Goal: Information Seeking & Learning: Compare options

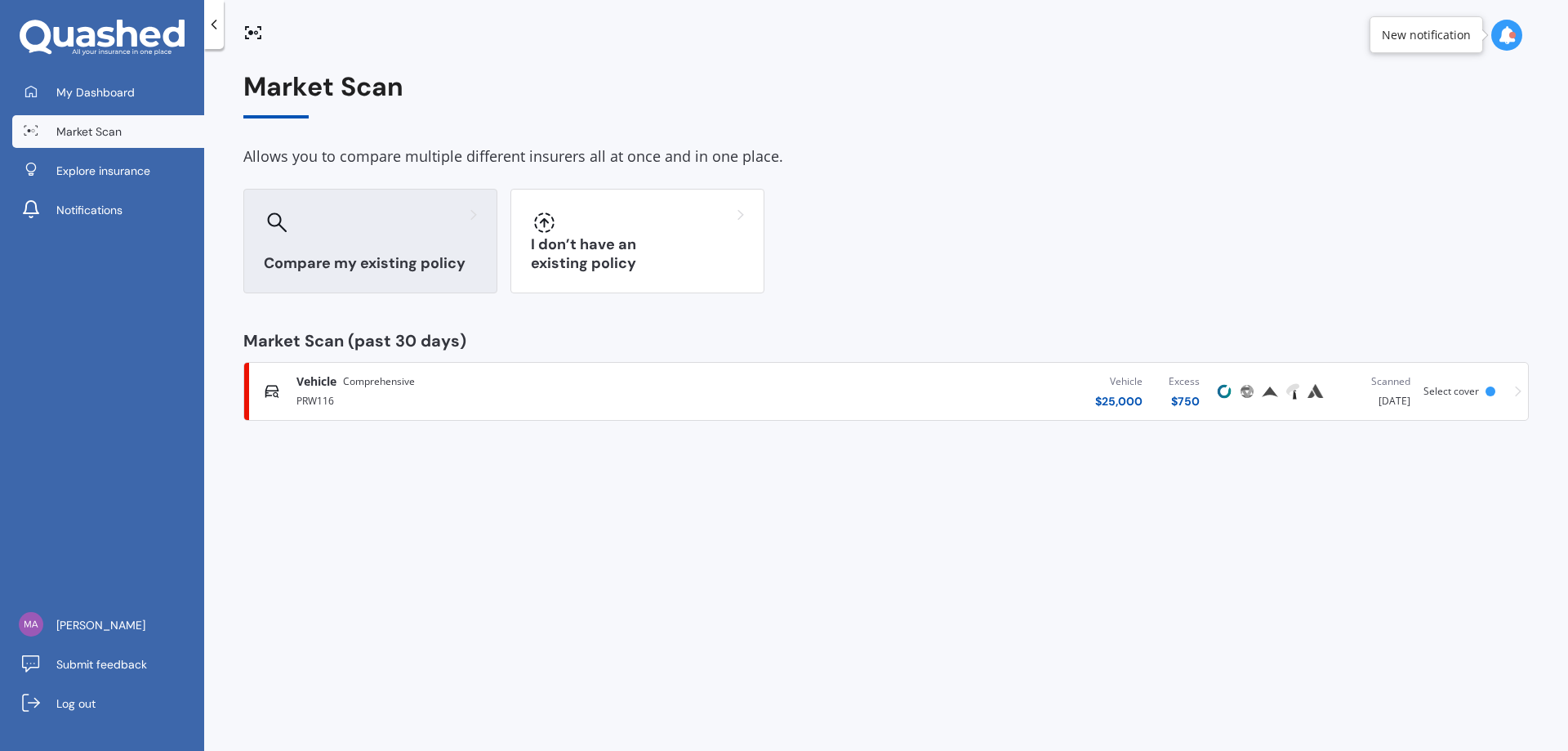
click at [325, 254] on h3 "Compare my existing policy" at bounding box center [370, 264] width 213 height 19
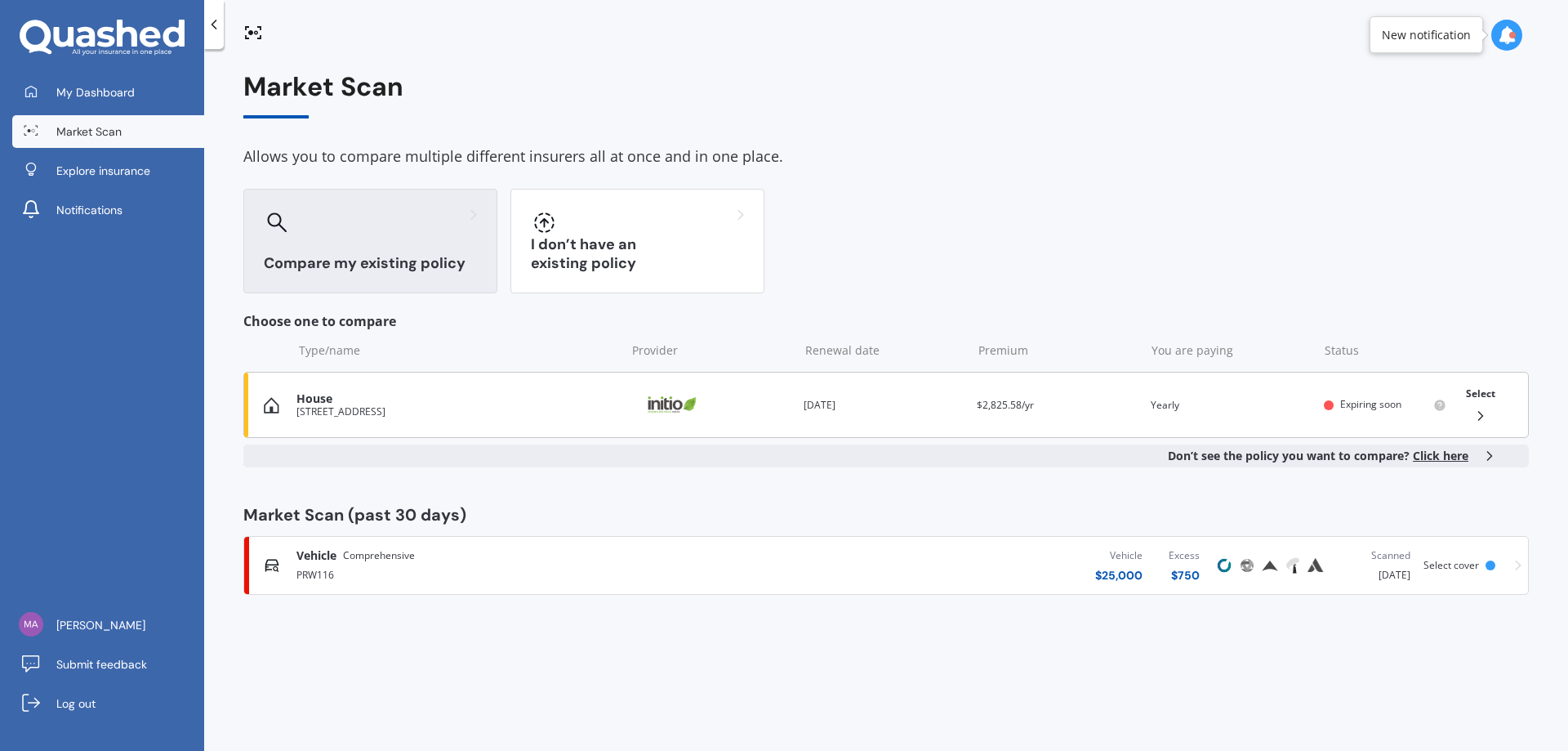
click at [1493, 414] on div "Select" at bounding box center [1481, 405] width 42 height 52
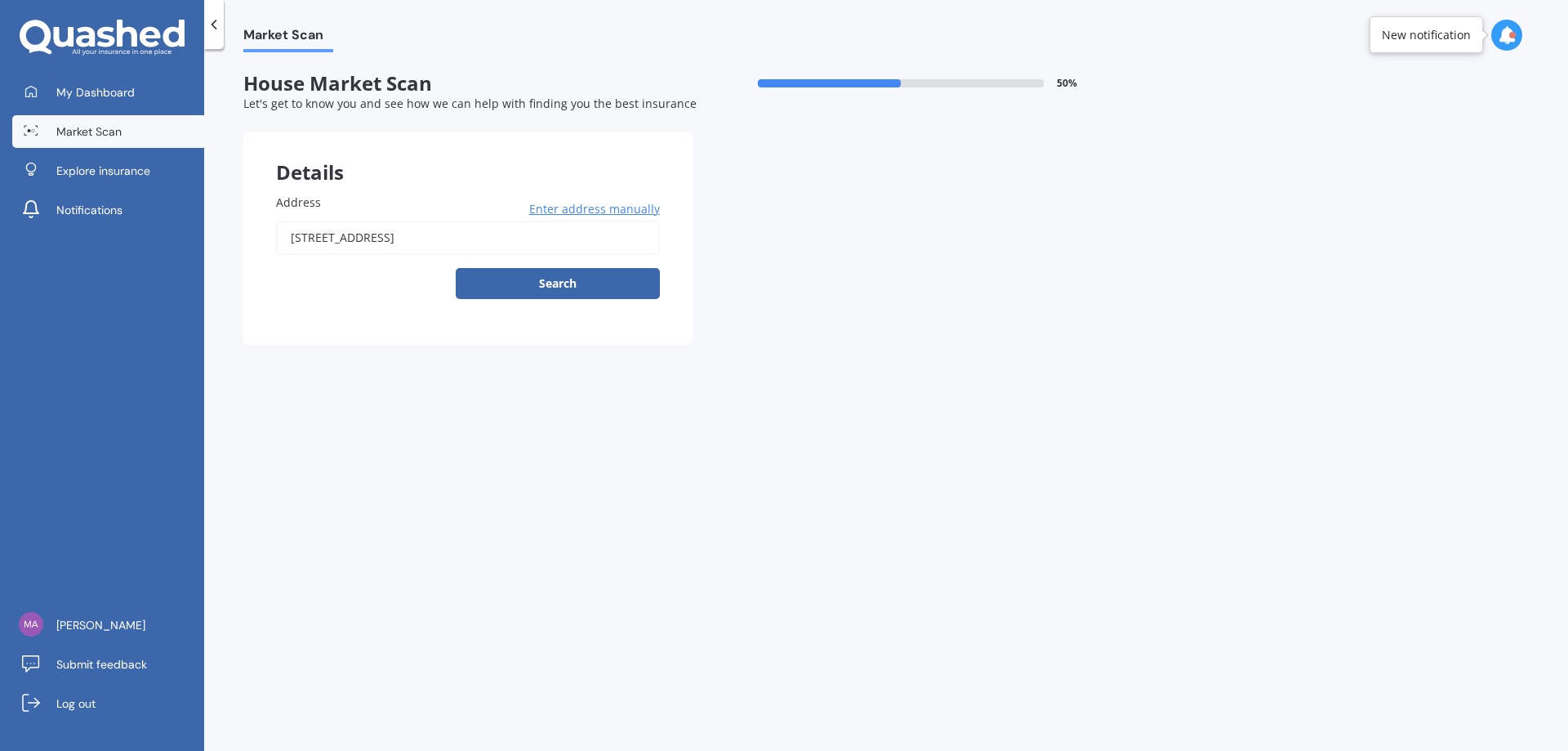
click at [216, 25] on icon at bounding box center [213, 24] width 16 height 16
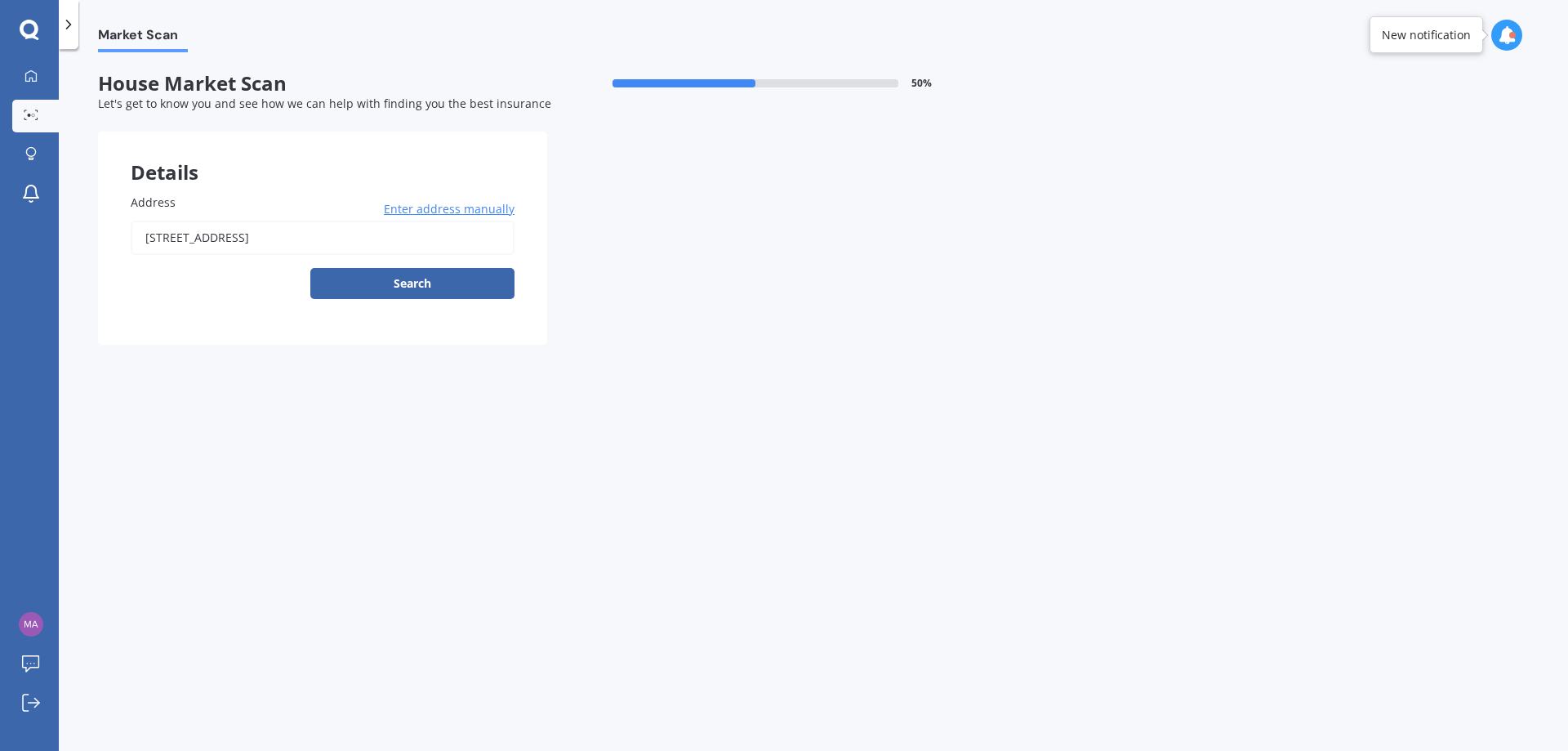
click at [73, 24] on icon at bounding box center [68, 24] width 16 height 16
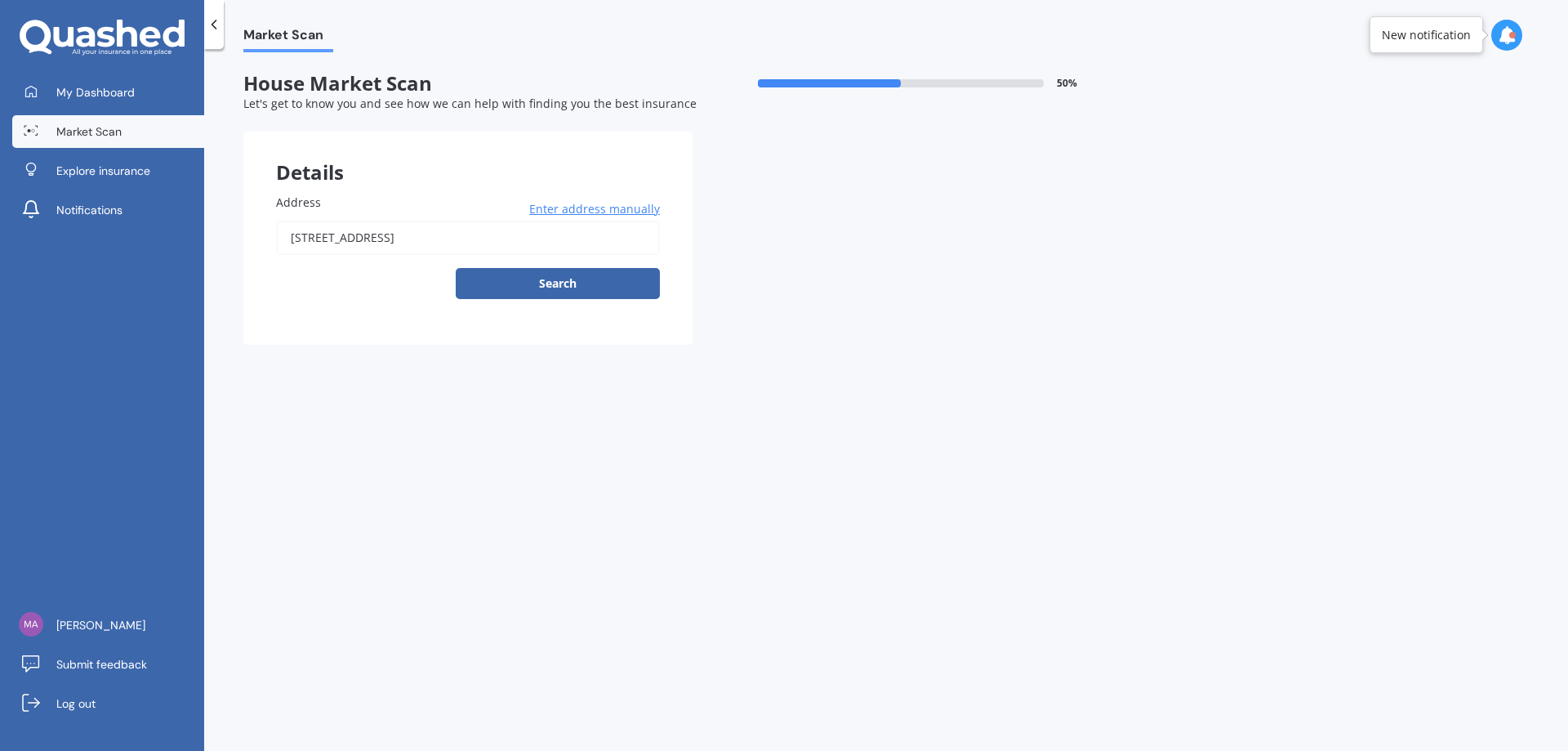
click at [79, 135] on span "Market Scan" at bounding box center [89, 131] width 66 height 16
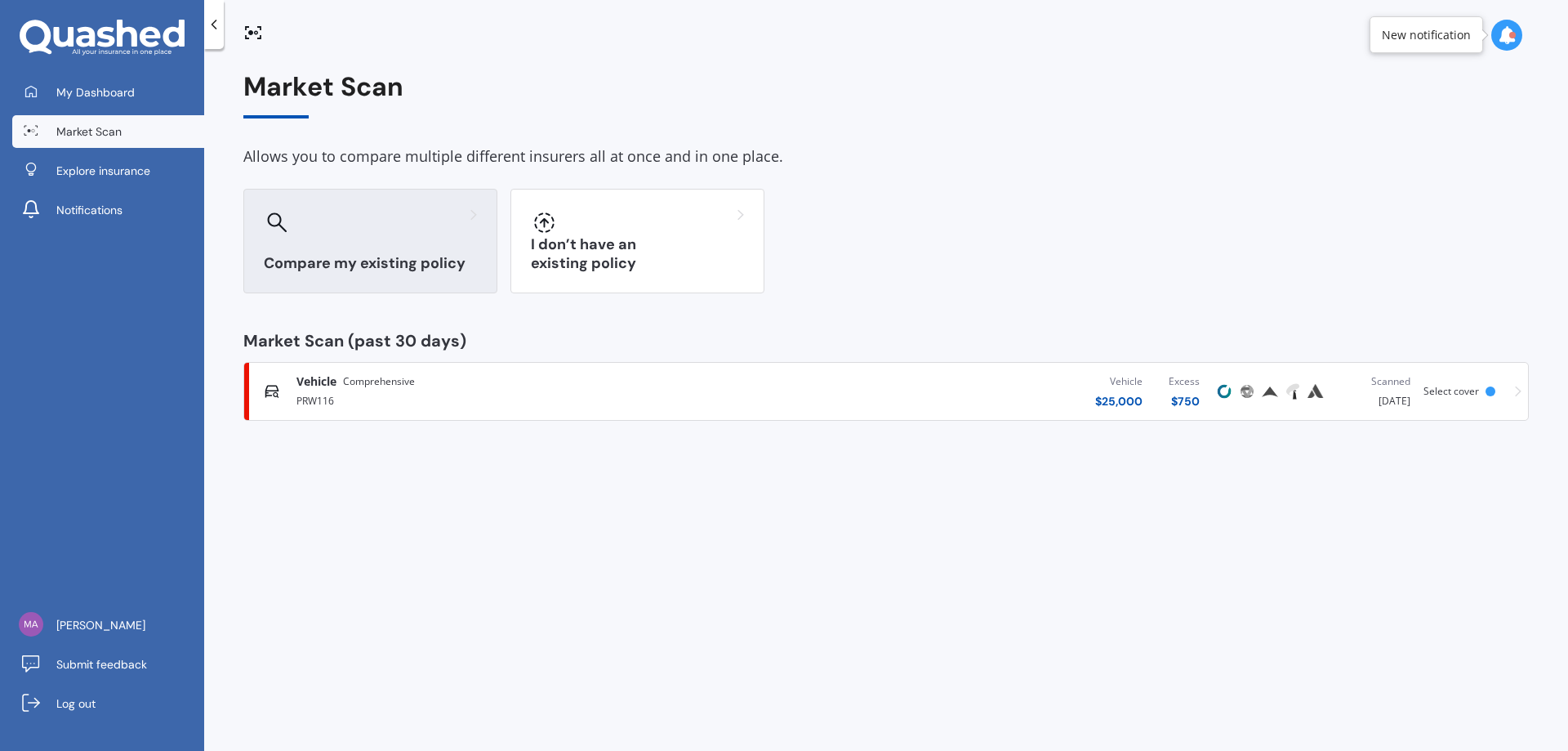
click at [425, 263] on h3 "Compare my existing policy" at bounding box center [370, 264] width 213 height 19
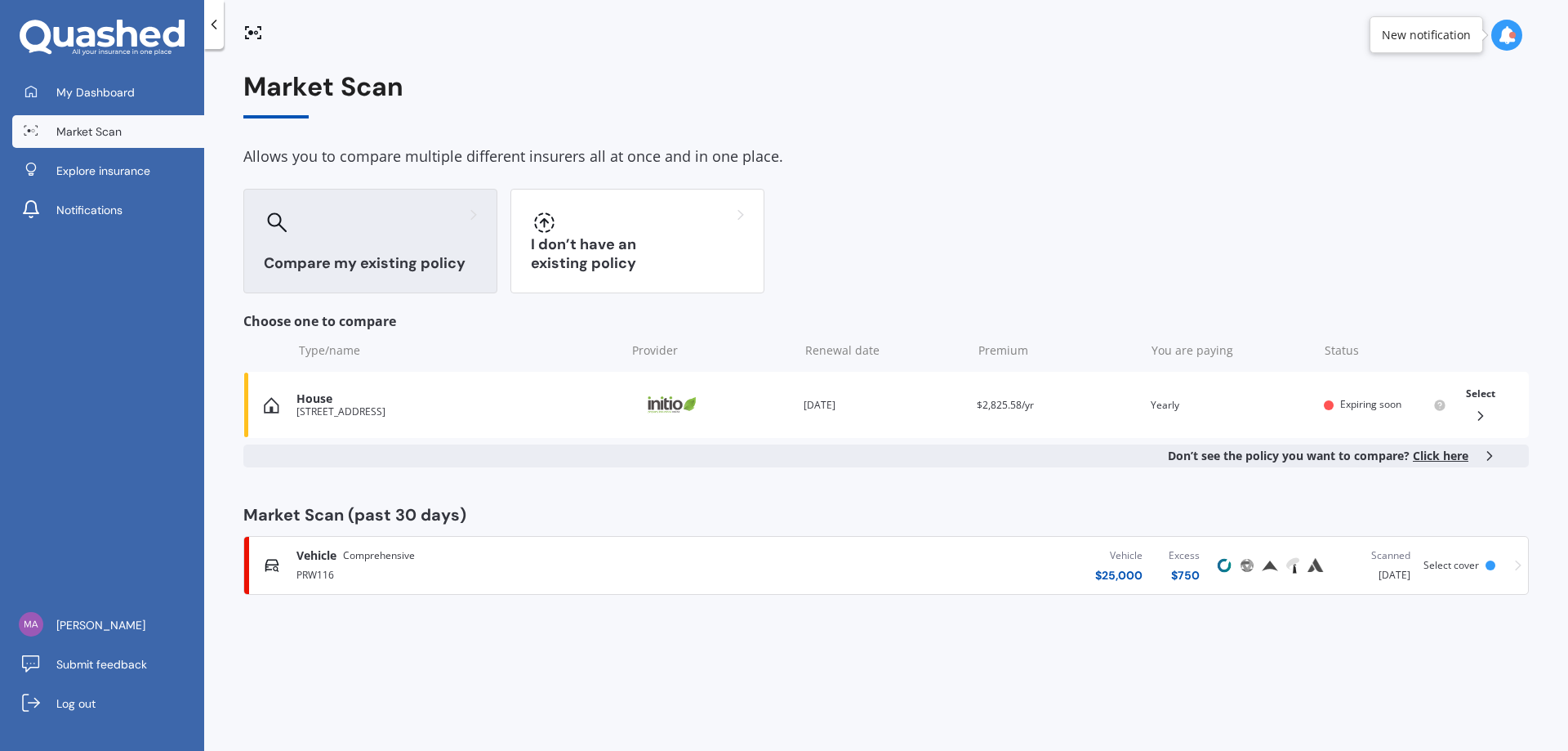
click at [1425, 457] on span "Click here" at bounding box center [1441, 455] width 55 height 16
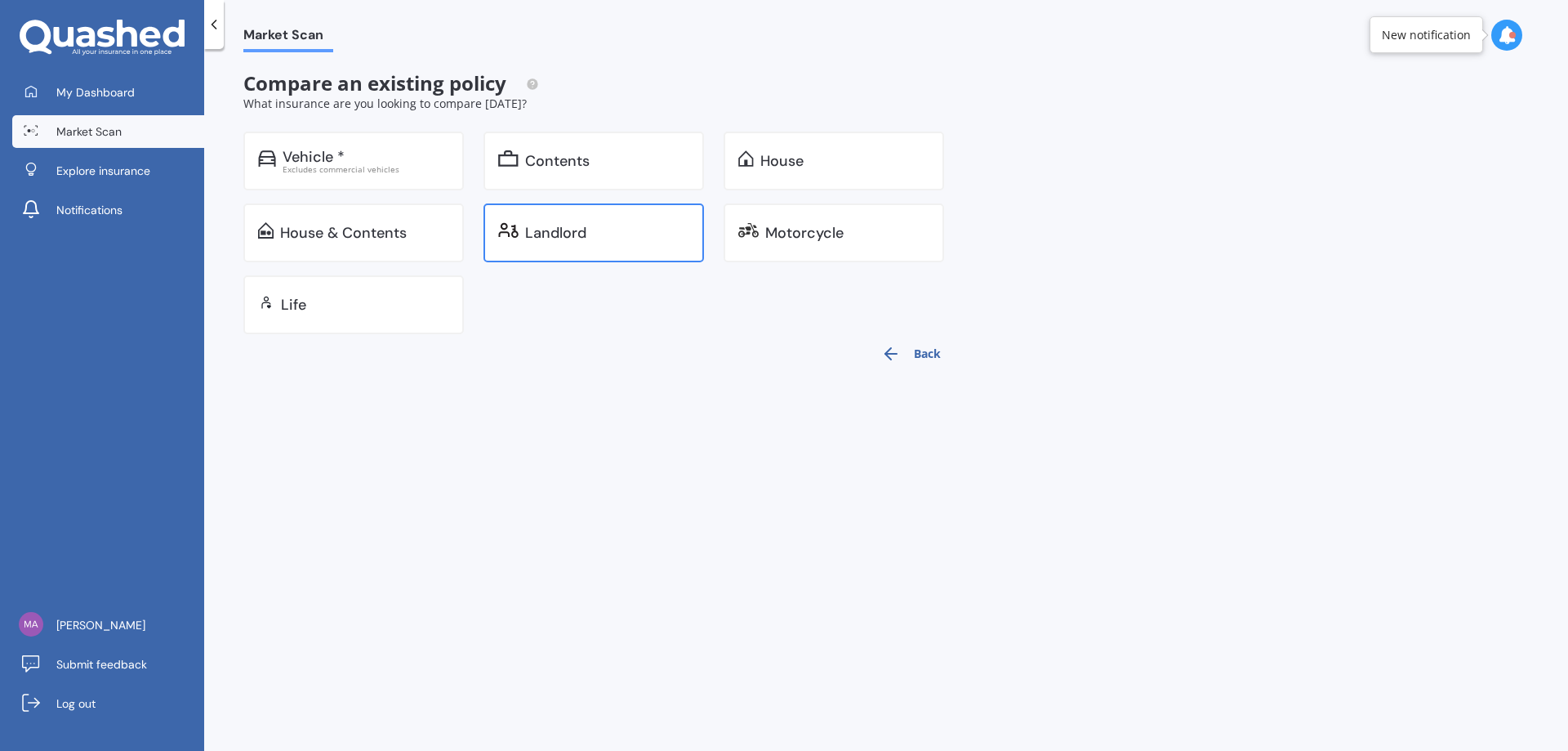
click at [507, 233] on img at bounding box center [509, 230] width 21 height 16
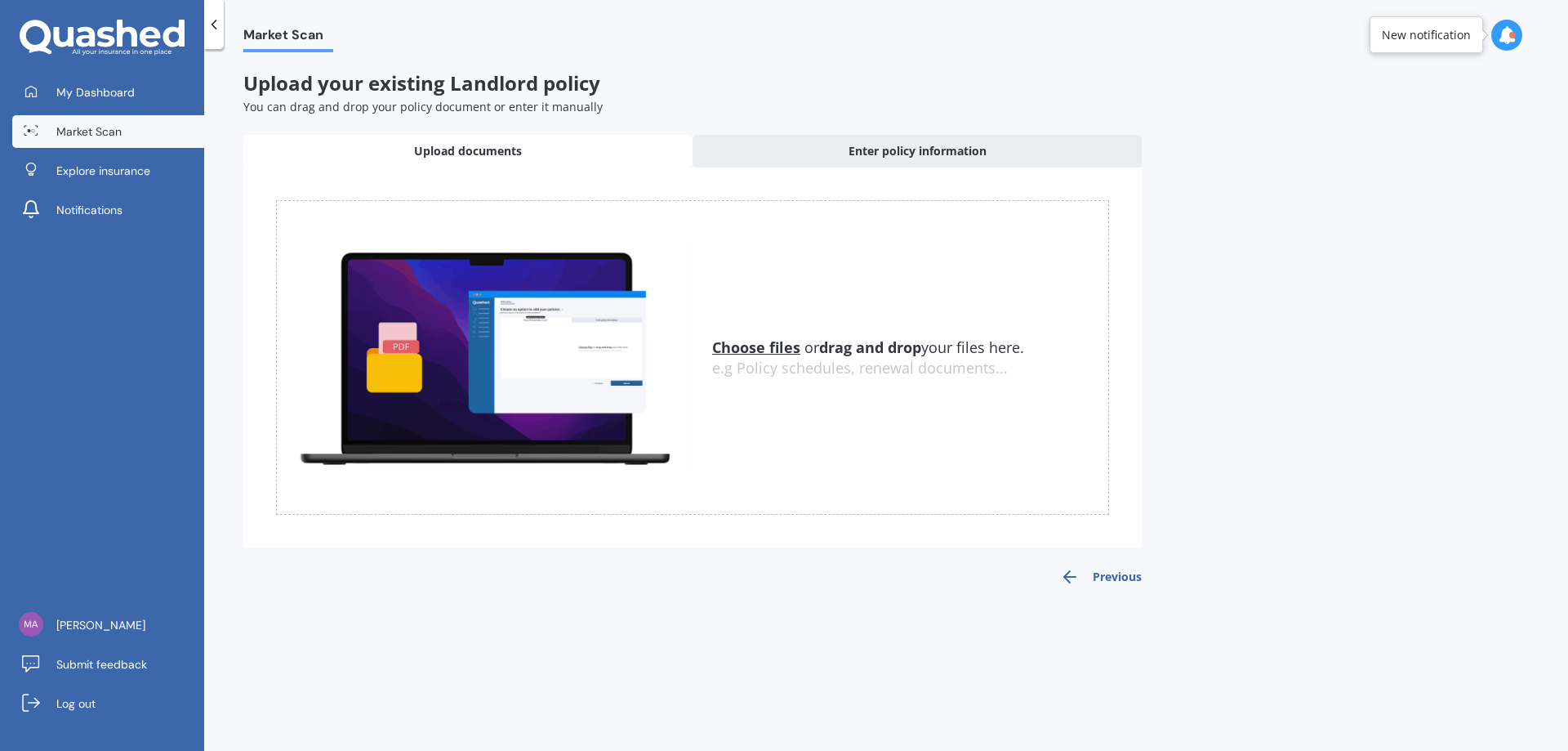
click at [747, 351] on u "Choose files" at bounding box center [757, 347] width 88 height 20
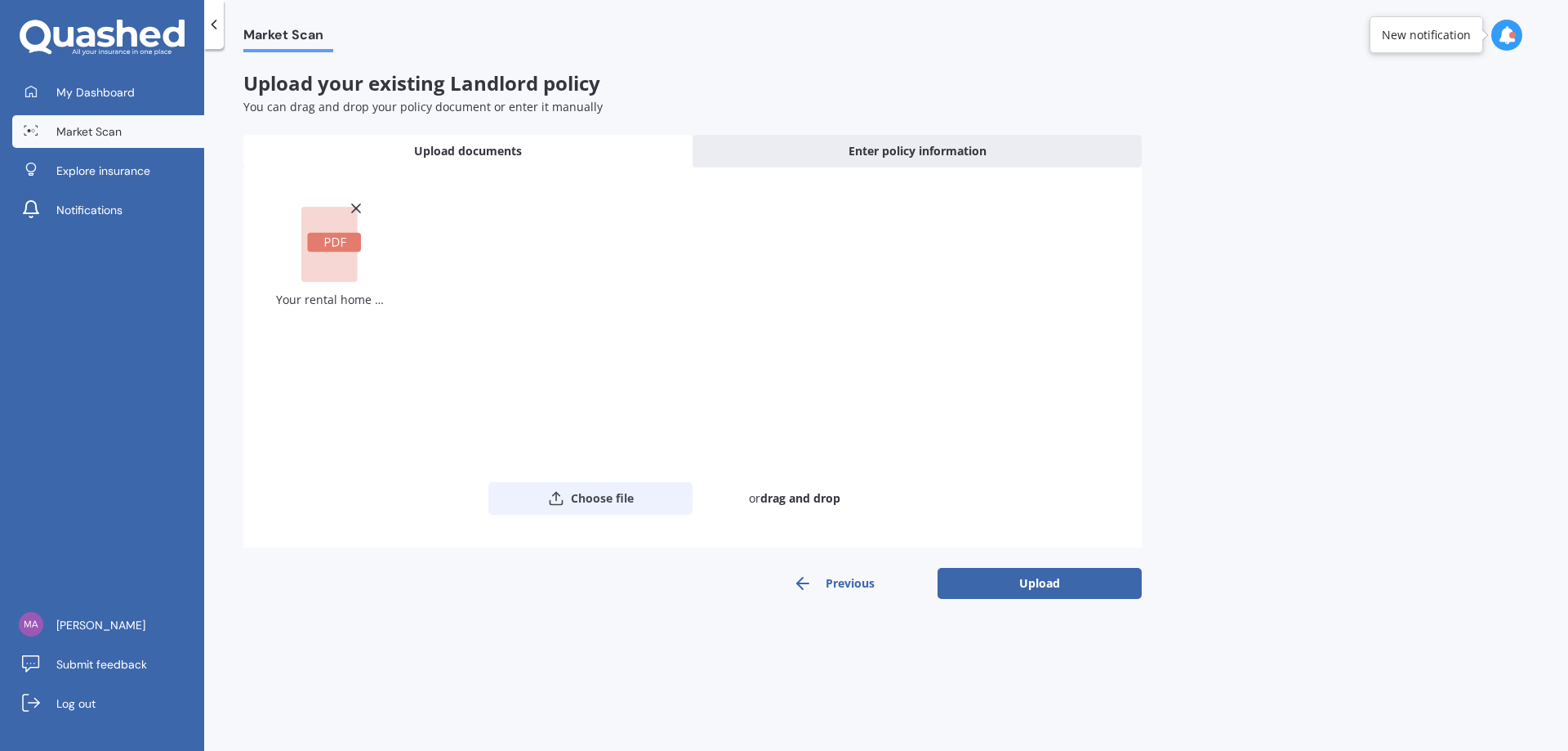
click at [581, 505] on button "Choose file" at bounding box center [590, 499] width 204 height 33
click at [1008, 576] on button "Upload" at bounding box center [1039, 583] width 204 height 31
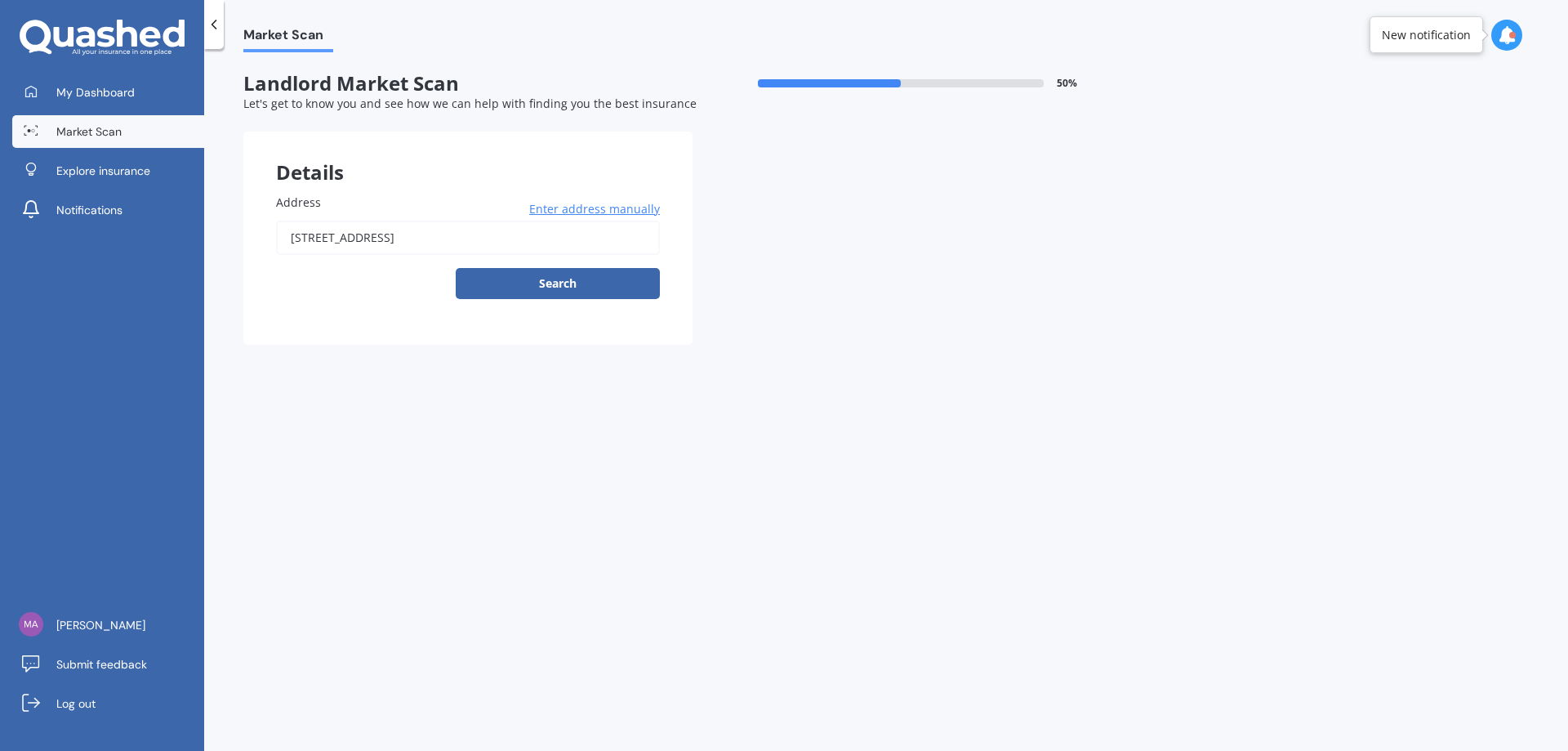
click at [587, 236] on input "[STREET_ADDRESS]" at bounding box center [468, 238] width 384 height 35
type input "[STREET_ADDRESS]"
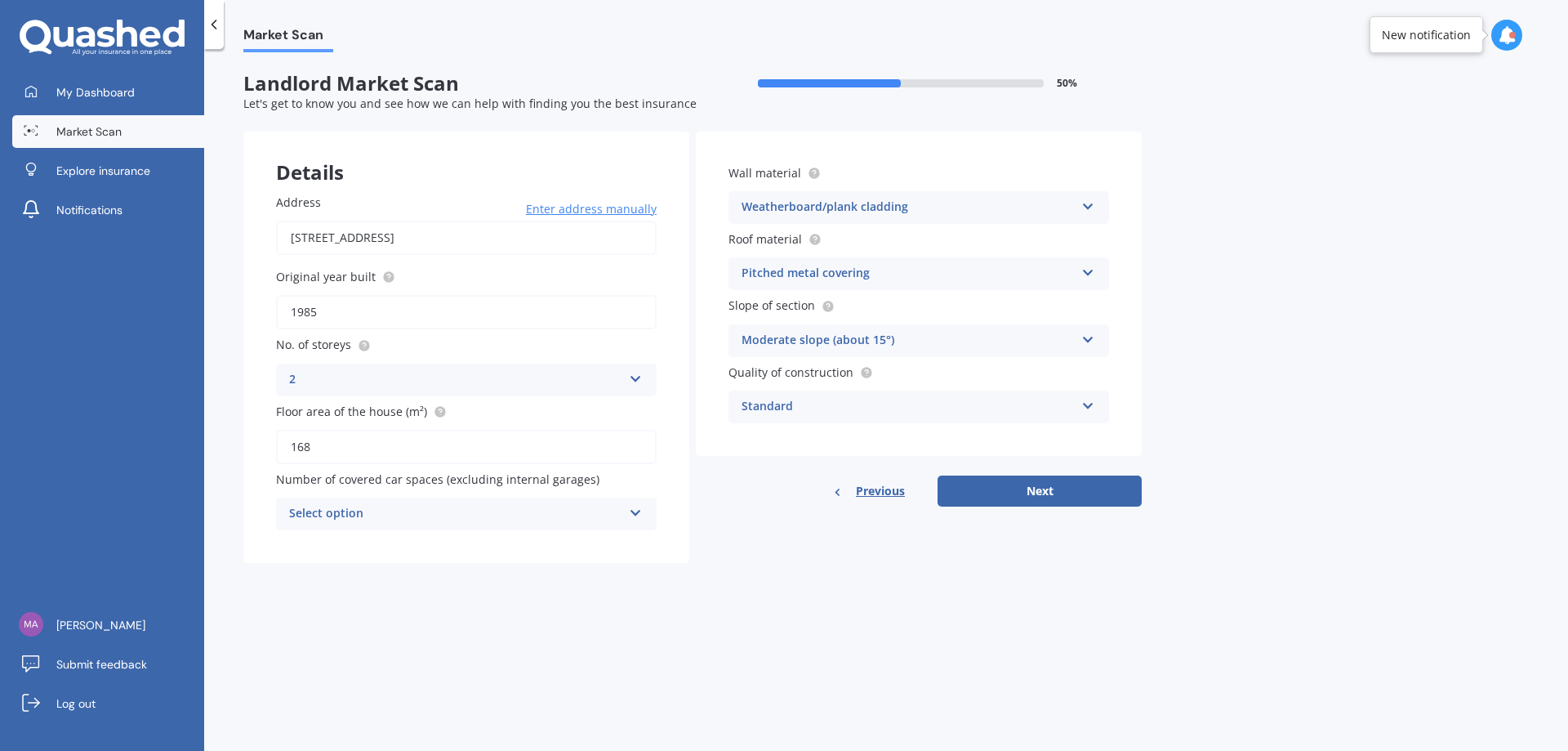
click at [629, 527] on div "Select option 0 1 2 3 4 5+" at bounding box center [467, 514] width 381 height 33
click at [352, 545] on div "0" at bounding box center [467, 546] width 379 height 29
click at [1020, 489] on button "Next" at bounding box center [1039, 491] width 204 height 31
select select "21"
select select "07"
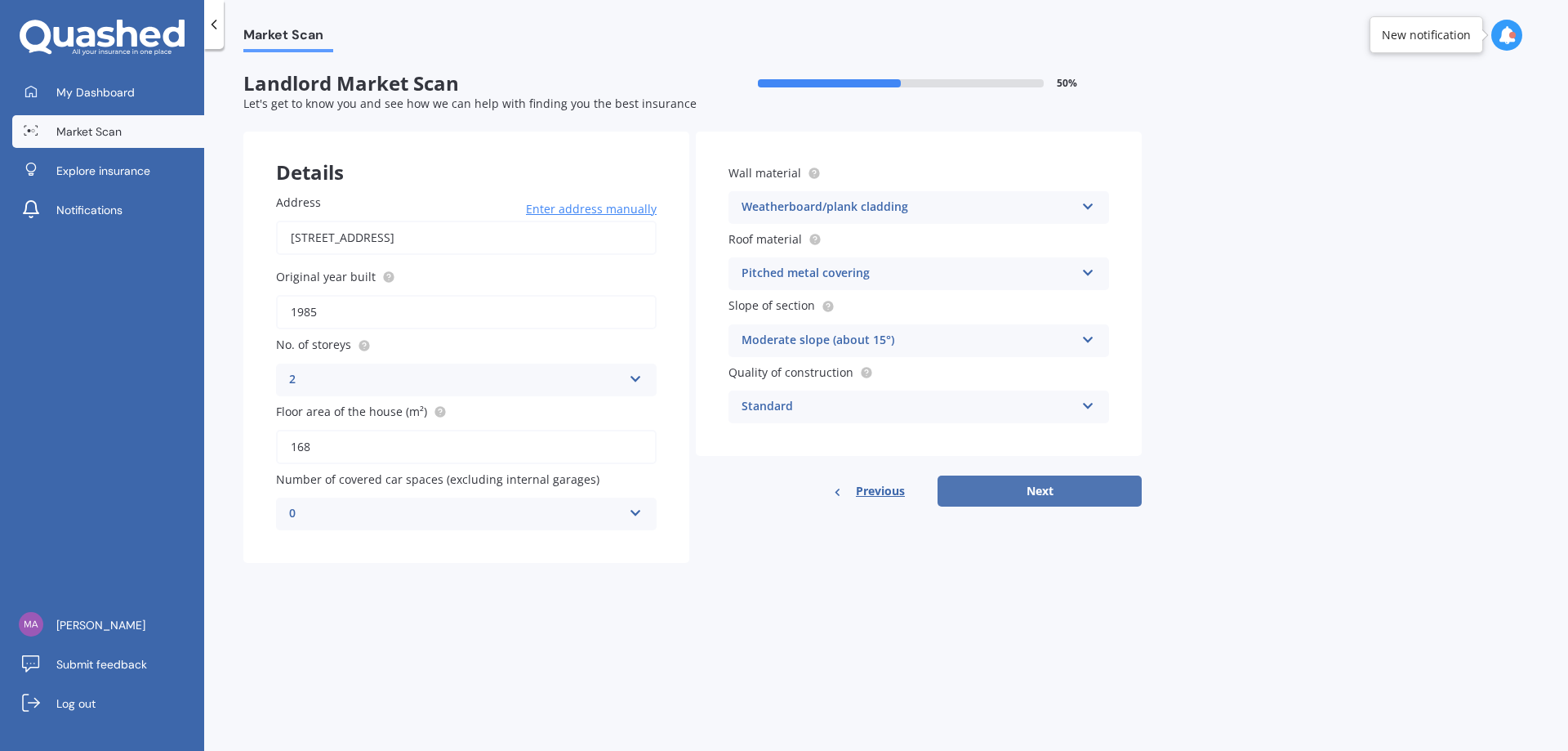
select select "1969"
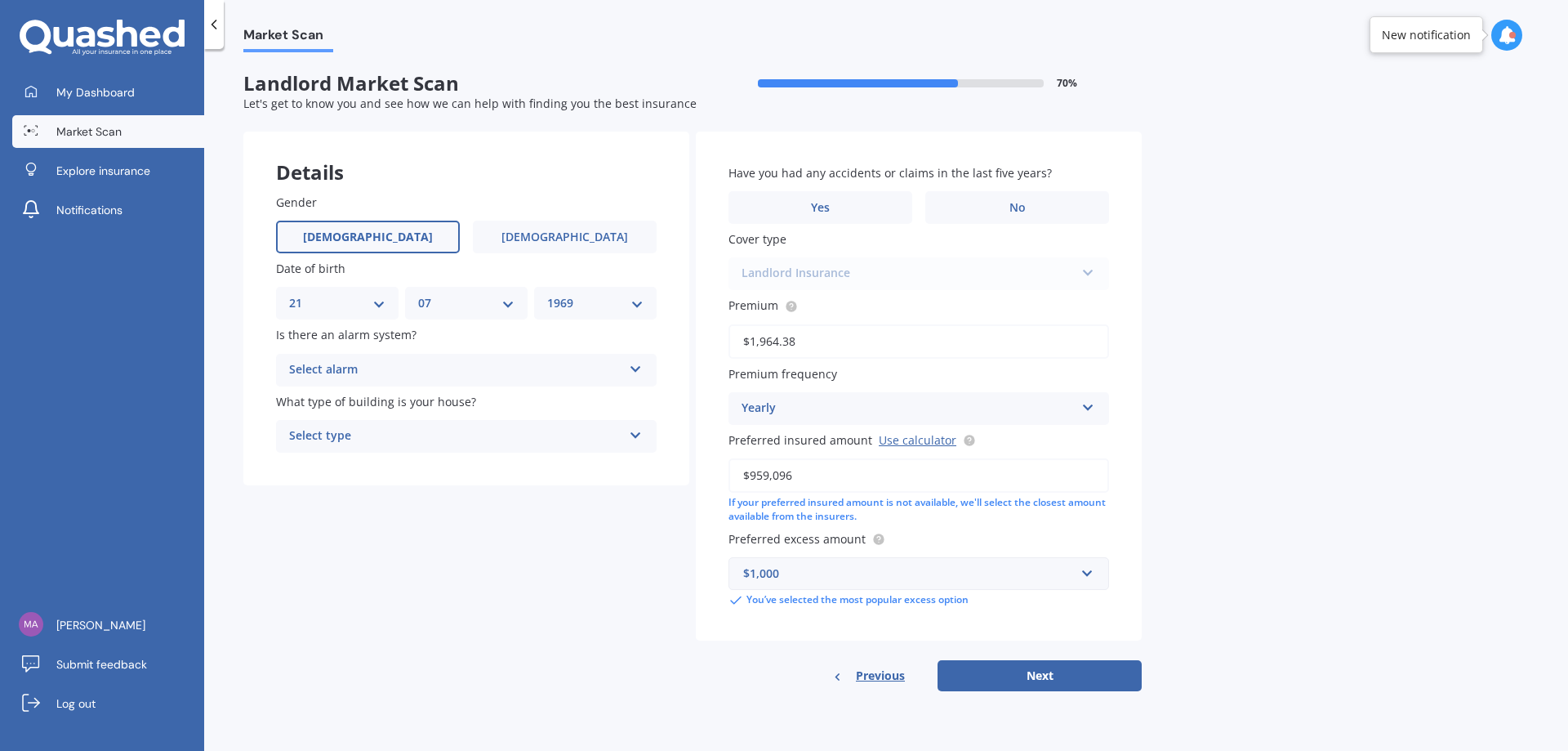
click at [458, 369] on div "Select alarm" at bounding box center [456, 370] width 333 height 20
click at [337, 456] on div "No" at bounding box center [467, 461] width 379 height 29
click at [361, 436] on div "Select type" at bounding box center [456, 436] width 333 height 20
click at [342, 470] on span "Freestanding" at bounding box center [327, 468] width 73 height 16
click at [986, 211] on label "No" at bounding box center [1017, 207] width 184 height 33
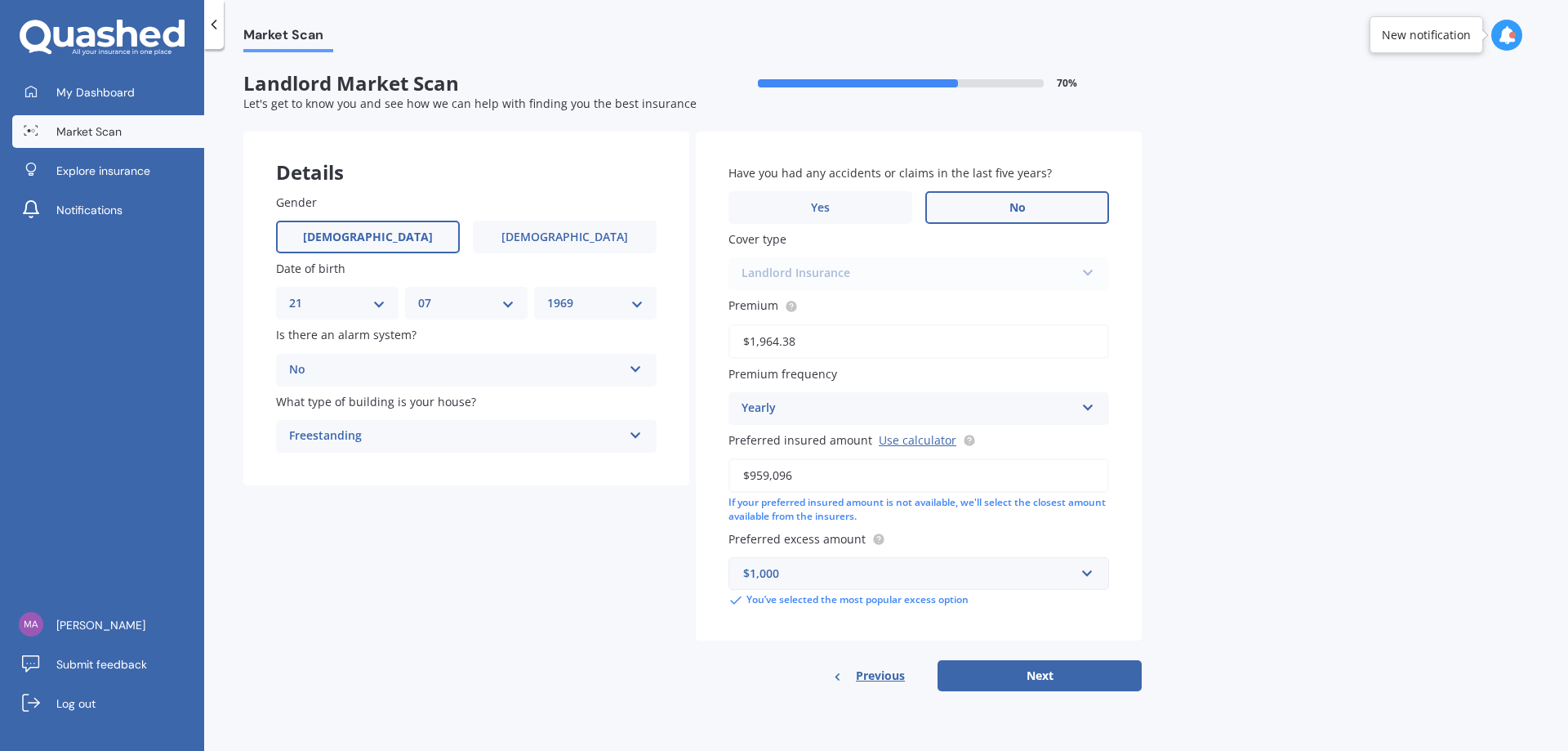
click at [0, 0] on input "No" at bounding box center [0, 0] width 0 height 0
click at [922, 442] on link "Use calculator" at bounding box center [917, 440] width 78 height 16
click at [982, 681] on button "Next" at bounding box center [1039, 676] width 204 height 31
select select "21"
select select "07"
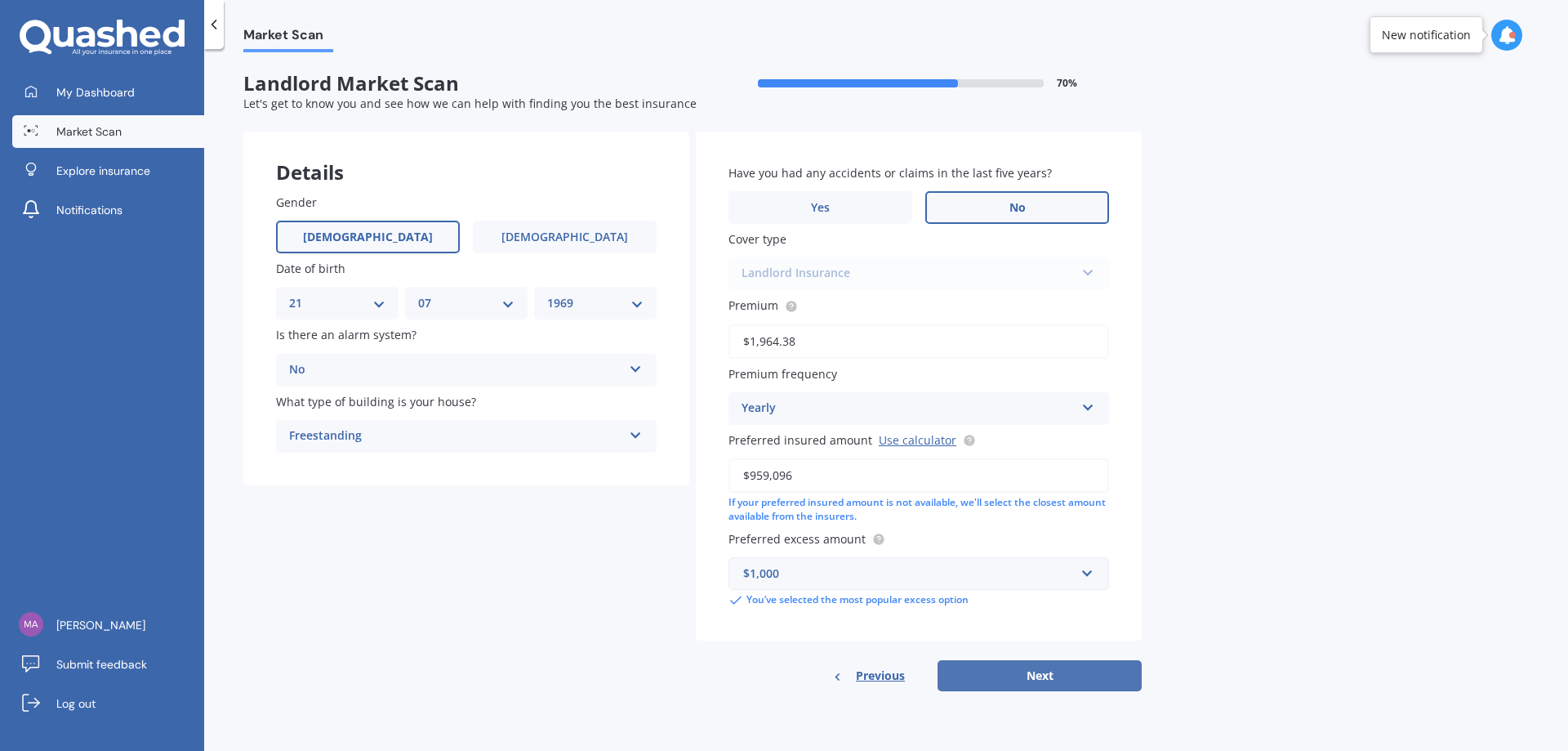
select select "1969"
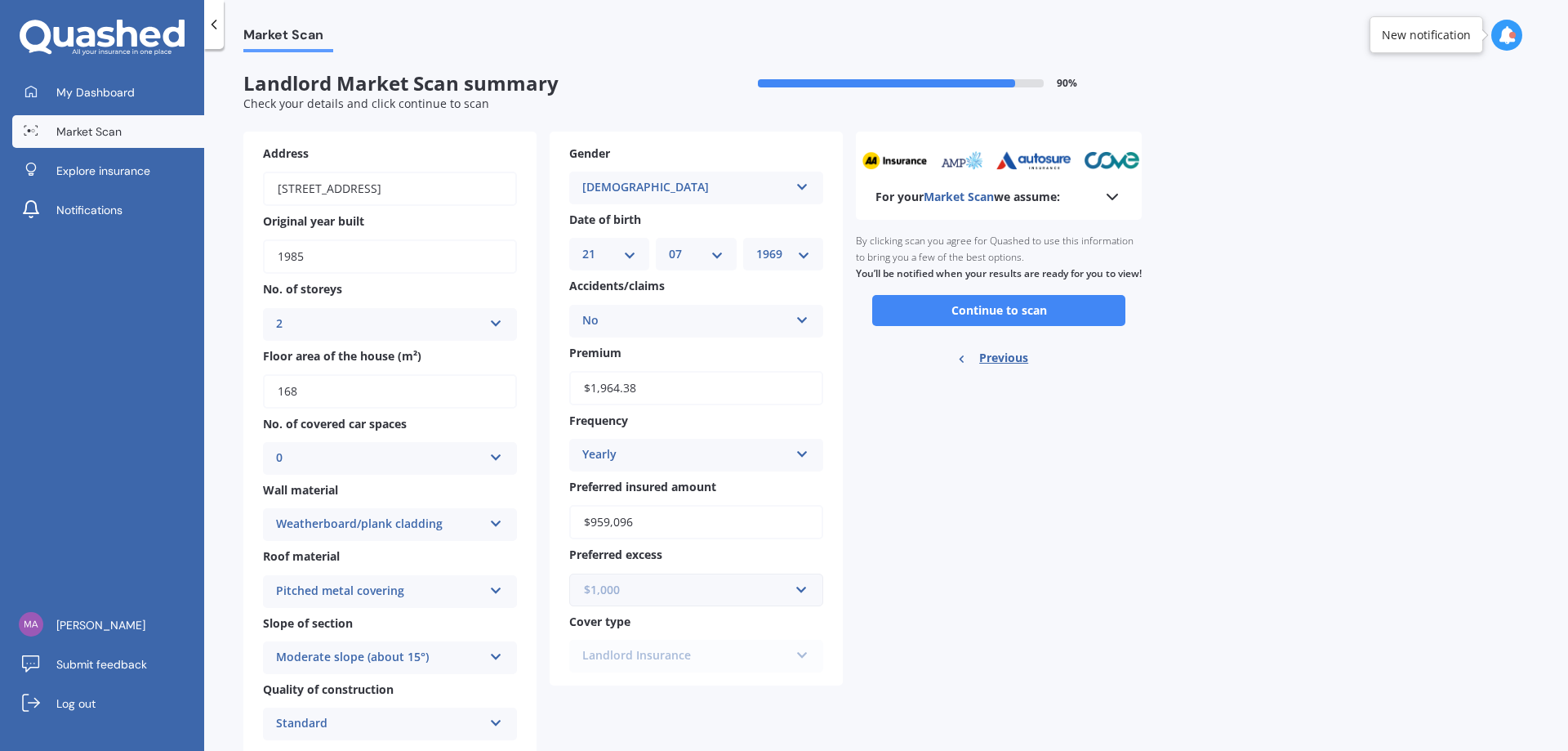
click at [793, 589] on input "text" at bounding box center [690, 590] width 239 height 31
click at [695, 527] on div "$2,000" at bounding box center [696, 529] width 252 height 30
click at [923, 563] on div "For your Market Scan we assume: Ready to go By clicking scan you agree for Quas…" at bounding box center [999, 509] width 286 height 755
click at [907, 326] on button "Continue to scan" at bounding box center [999, 310] width 253 height 31
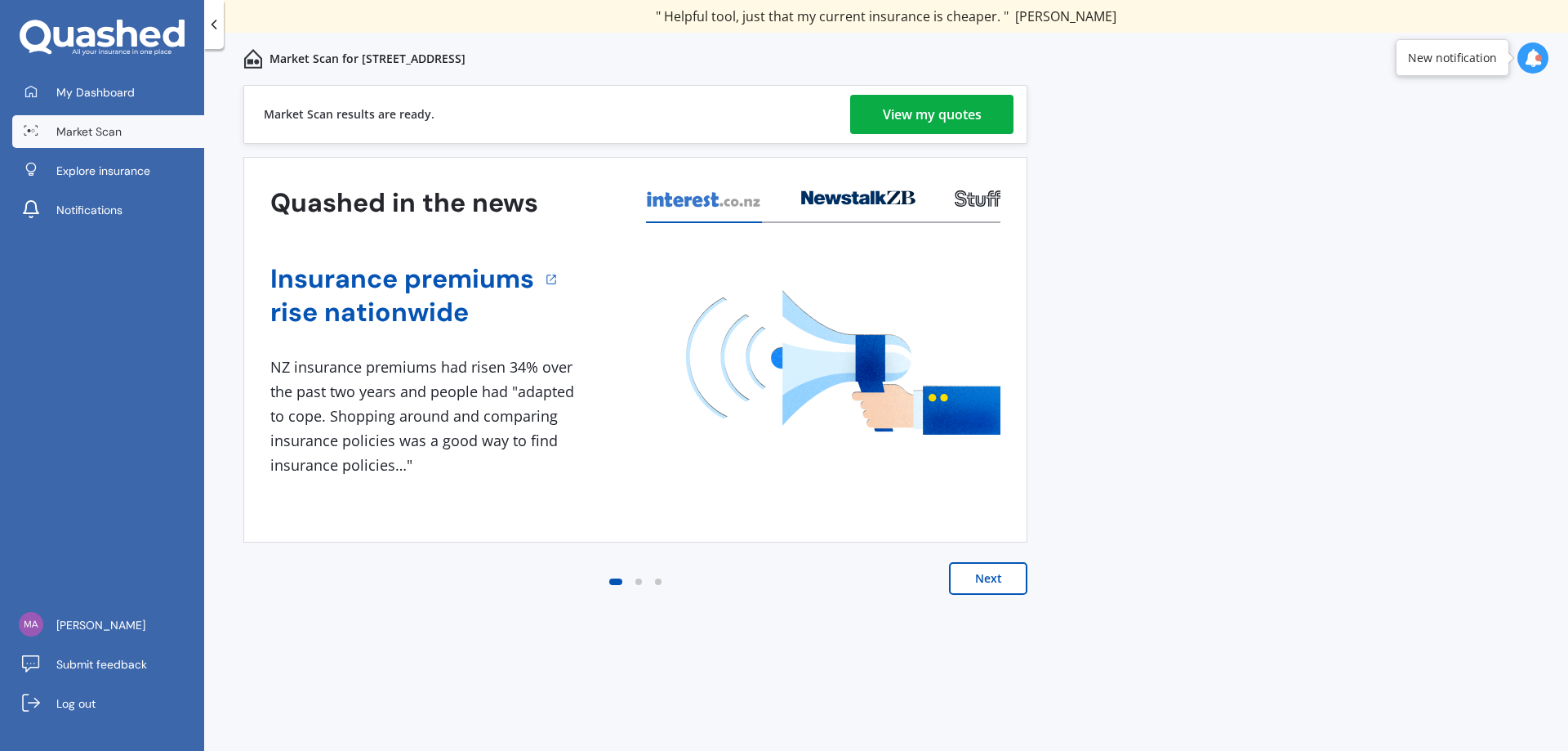
click at [927, 110] on div "View my quotes" at bounding box center [932, 114] width 98 height 39
